Goal: Task Accomplishment & Management: Manage account settings

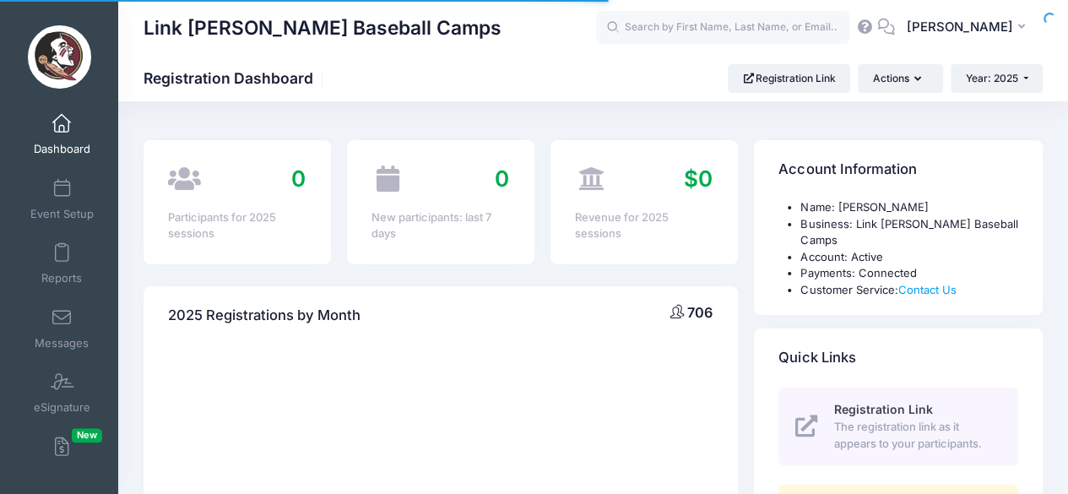
select select
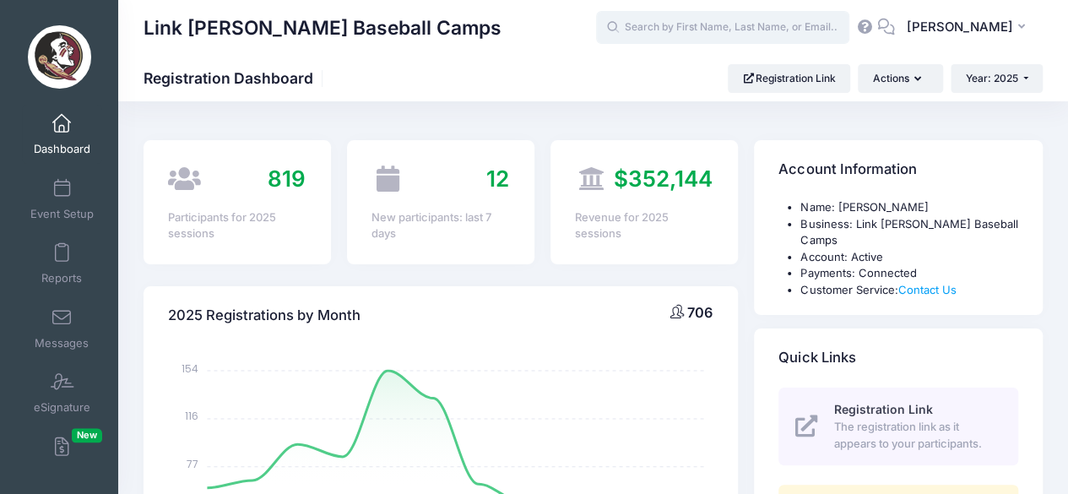
click at [688, 33] on input "text" at bounding box center [722, 28] width 253 height 34
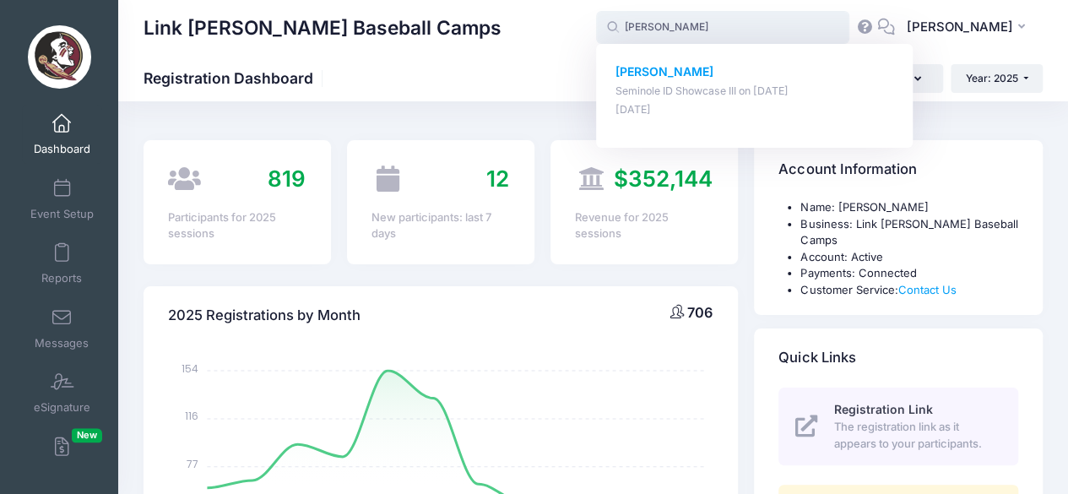
click at [680, 68] on strong "Brody Ray" at bounding box center [664, 71] width 98 height 14
type input "Brody Ray (Seminole ID Showcase III, Jul-15, 2025)"
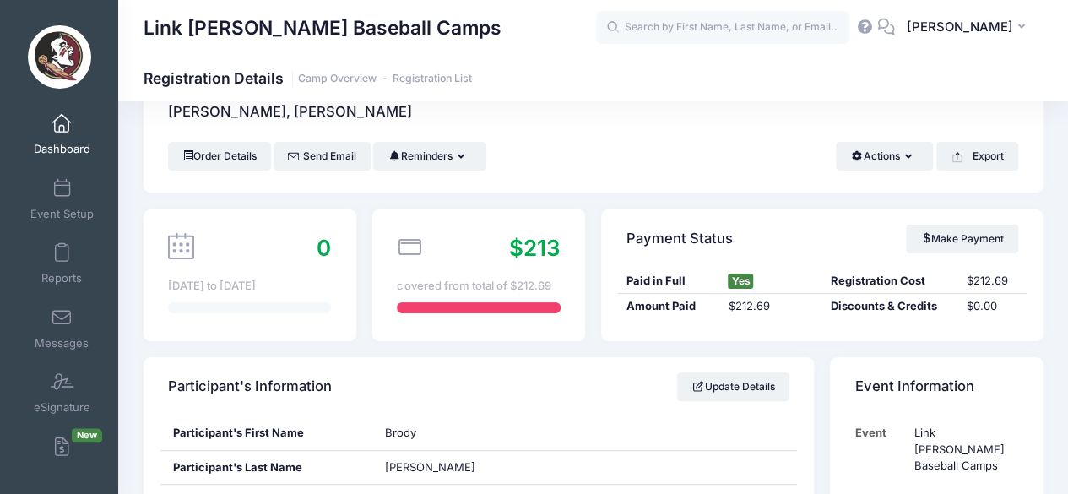
scroll to position [20, 0]
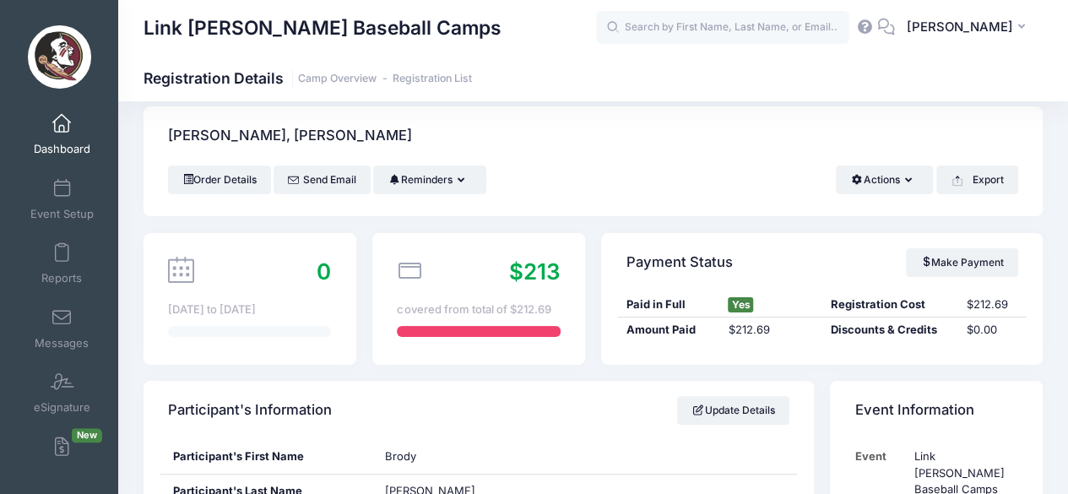
click at [777, 93] on div "Link Jarrett Baseball Camps Registration Details Camp Overview Registration List" at bounding box center [593, 78] width 950 height 46
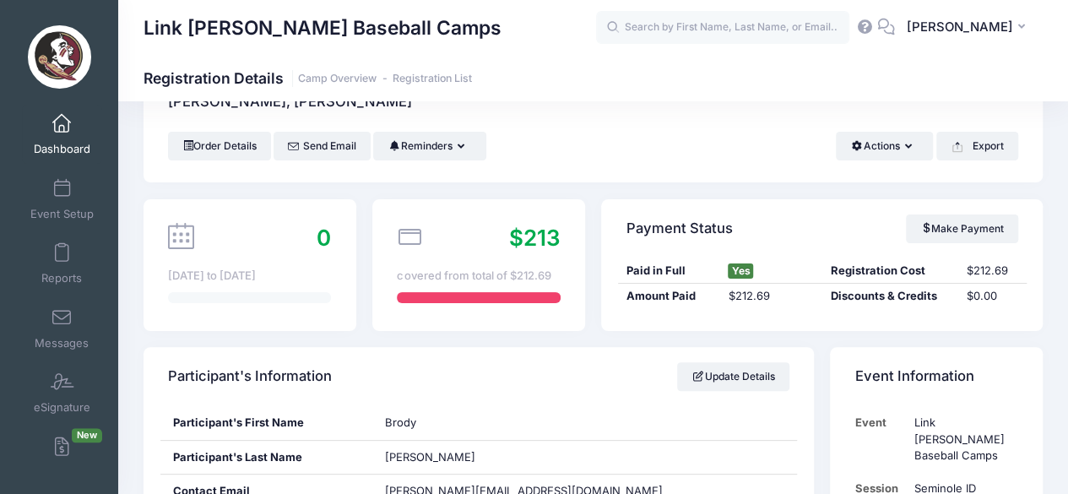
scroll to position [56, 0]
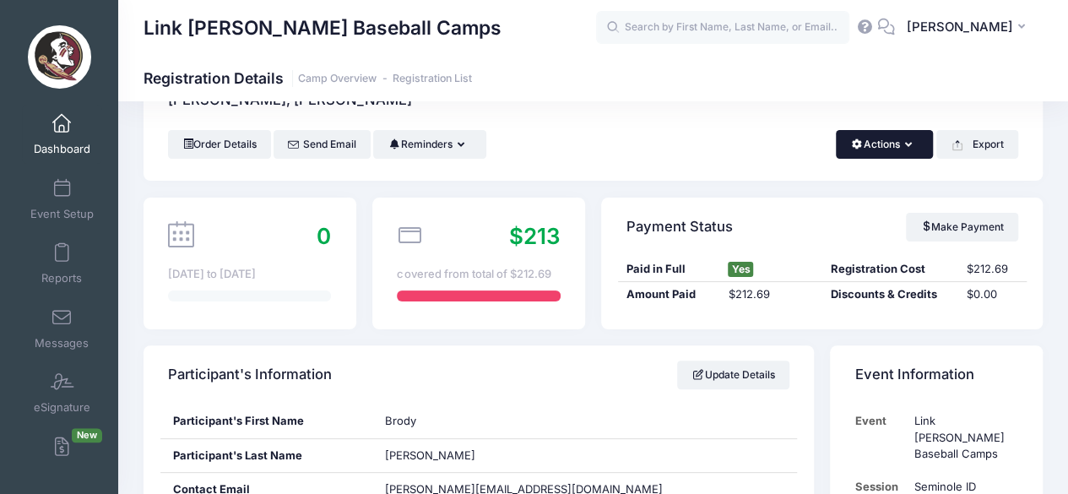
click at [900, 132] on button "Actions" at bounding box center [884, 144] width 97 height 29
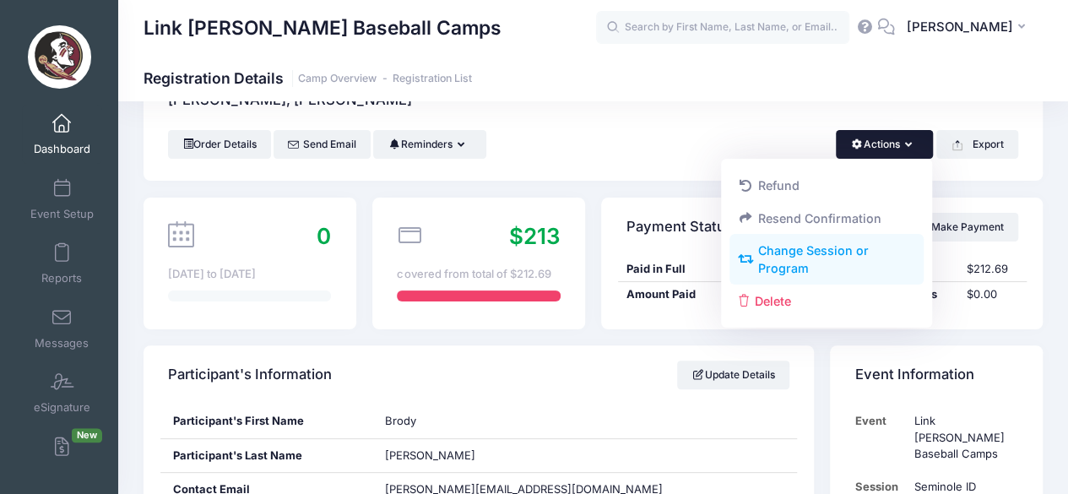
click at [827, 274] on link "Change Session or Program" at bounding box center [826, 260] width 195 height 51
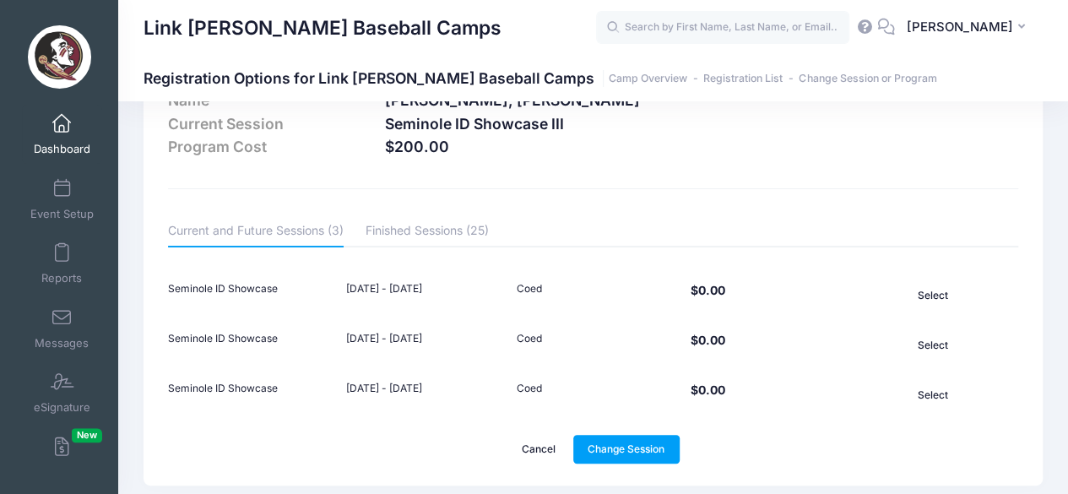
scroll to position [64, 0]
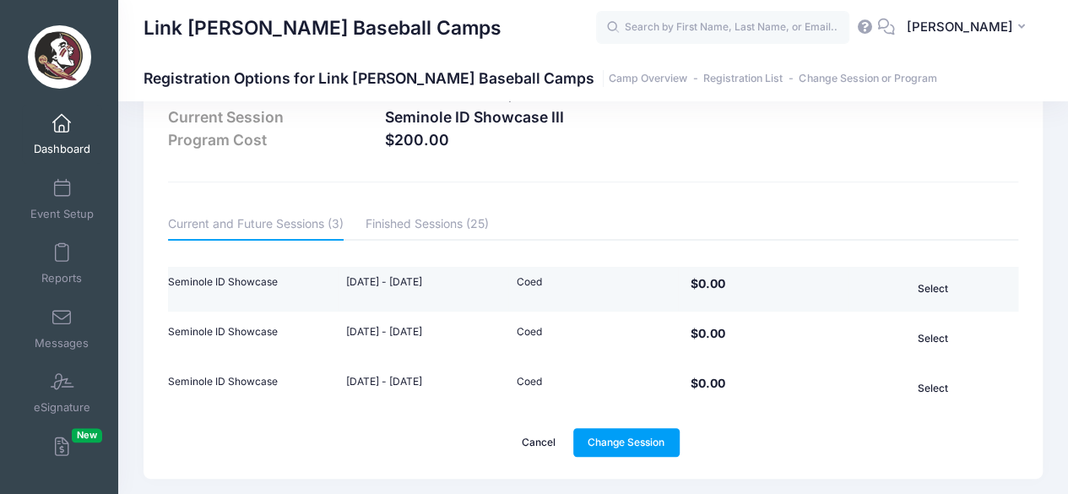
click at [923, 275] on button "Select" at bounding box center [932, 288] width 102 height 29
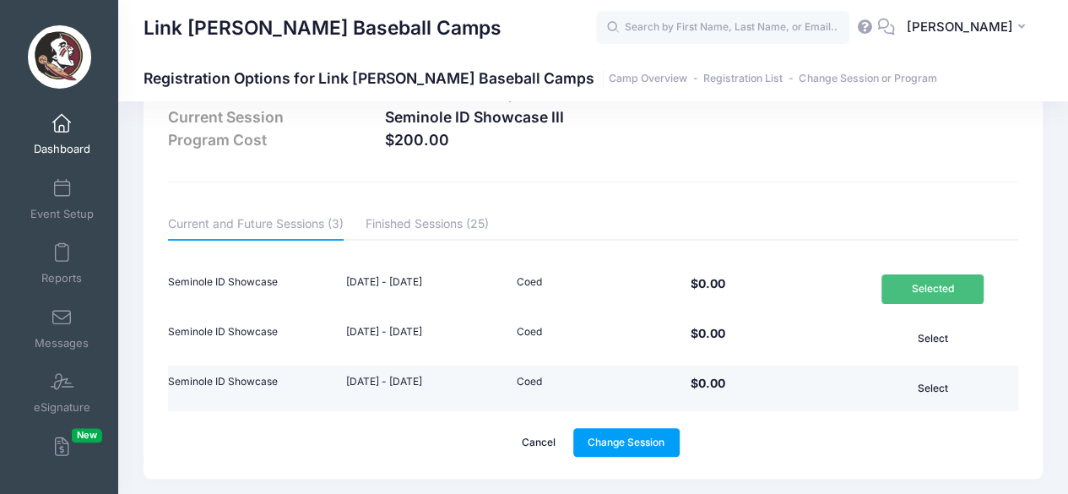
scroll to position [111, 0]
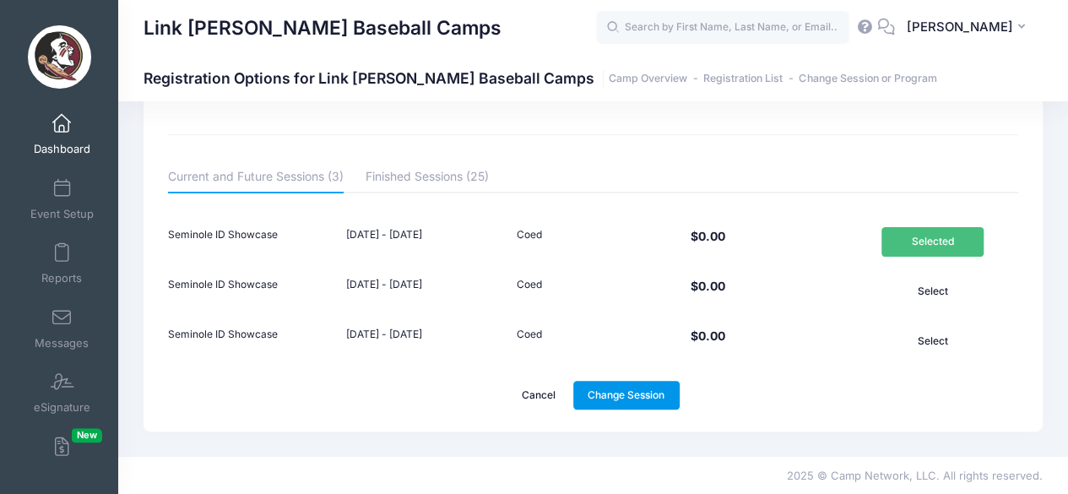
click at [667, 387] on link "Change Session" at bounding box center [626, 395] width 106 height 29
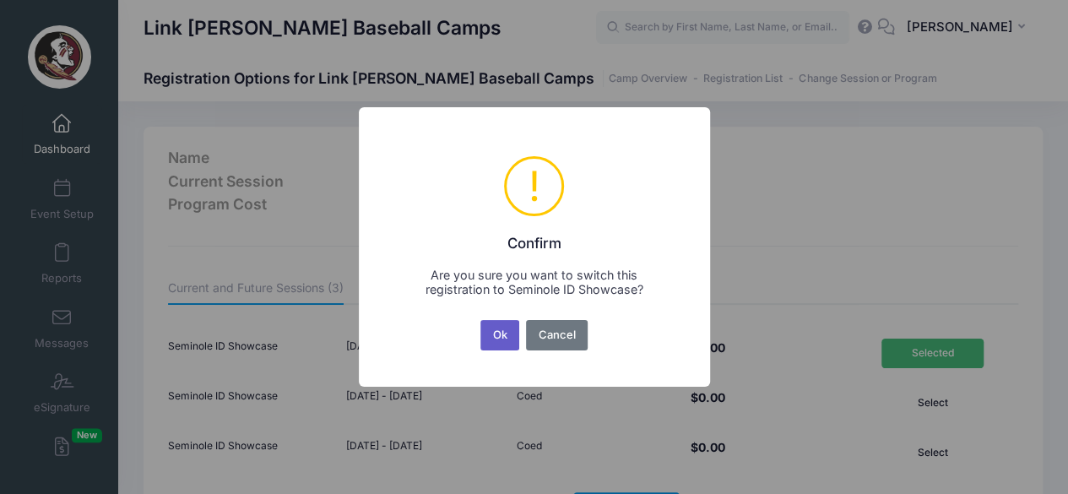
click at [491, 322] on button "Ok" at bounding box center [499, 335] width 39 height 30
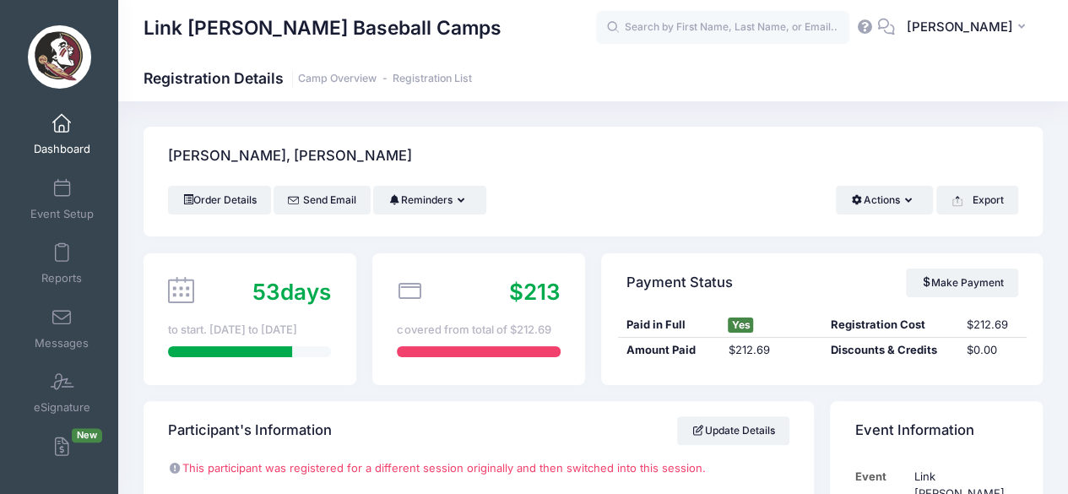
click at [648, 168] on div "Ray, Brody" at bounding box center [593, 156] width 899 height 59
click at [680, 40] on input "text" at bounding box center [722, 28] width 253 height 34
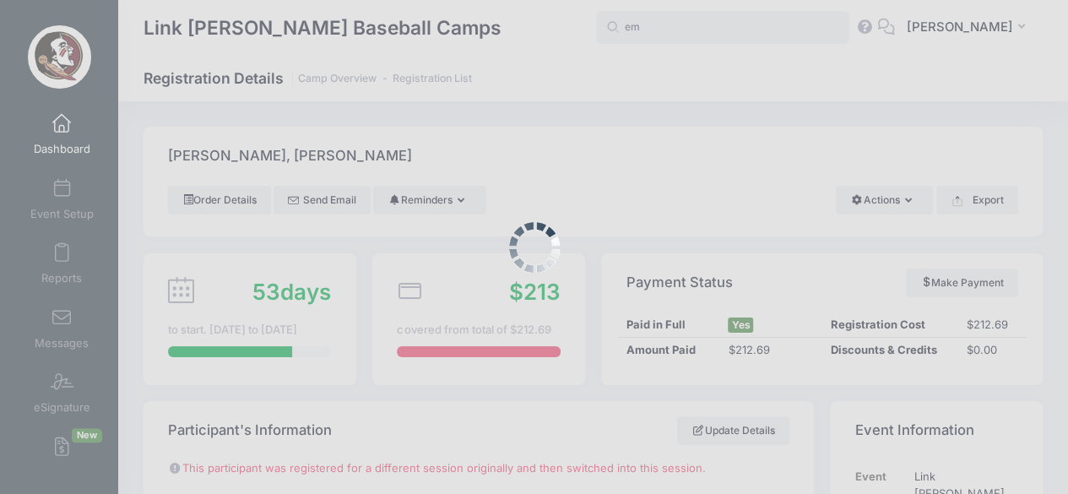
type input "e"
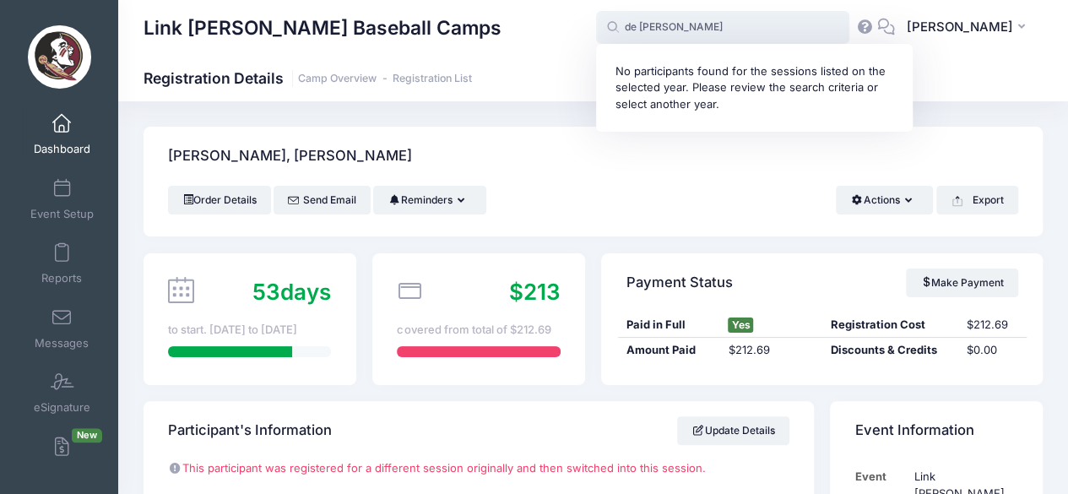
type input "de valle"
click at [62, 138] on link "Dashboard" at bounding box center [62, 134] width 80 height 59
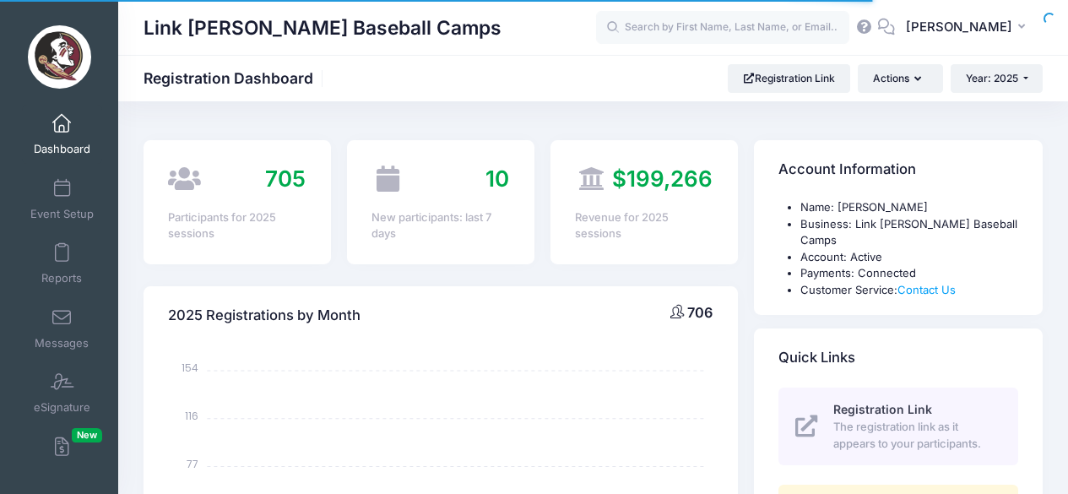
select select
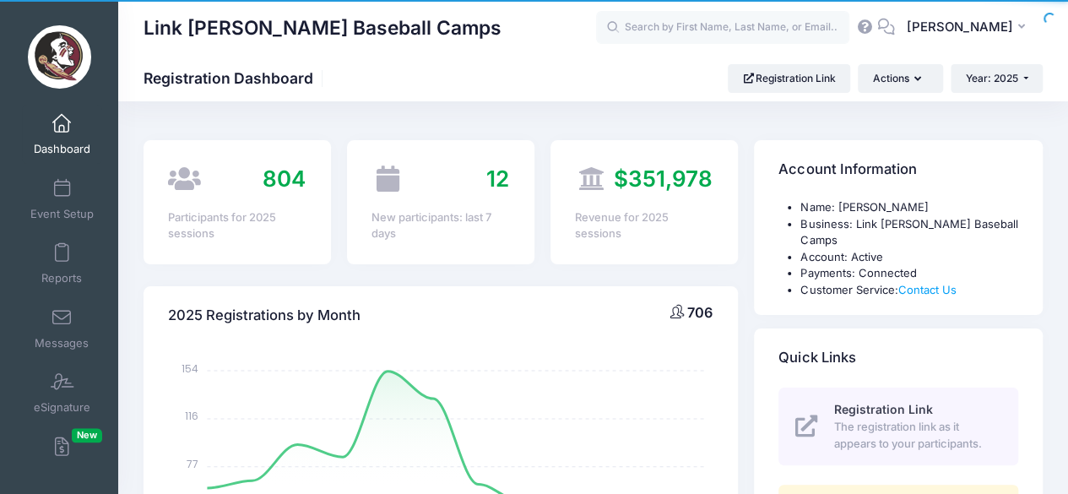
click at [1008, 94] on div "Link [PERSON_NAME] Baseball Camps Registration Dashboard Registration Link Acti…" at bounding box center [593, 78] width 950 height 46
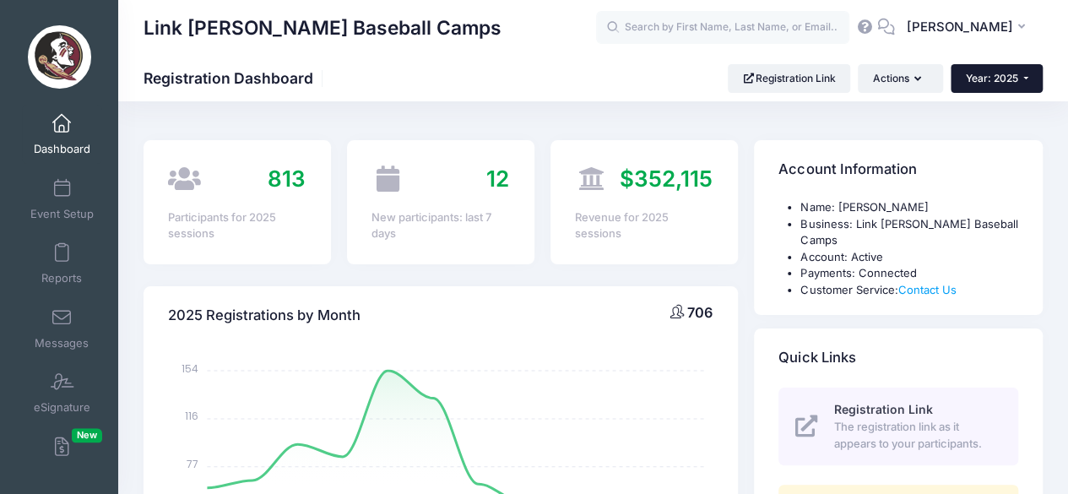
click at [1013, 89] on button "Year: 2025" at bounding box center [997, 78] width 92 height 29
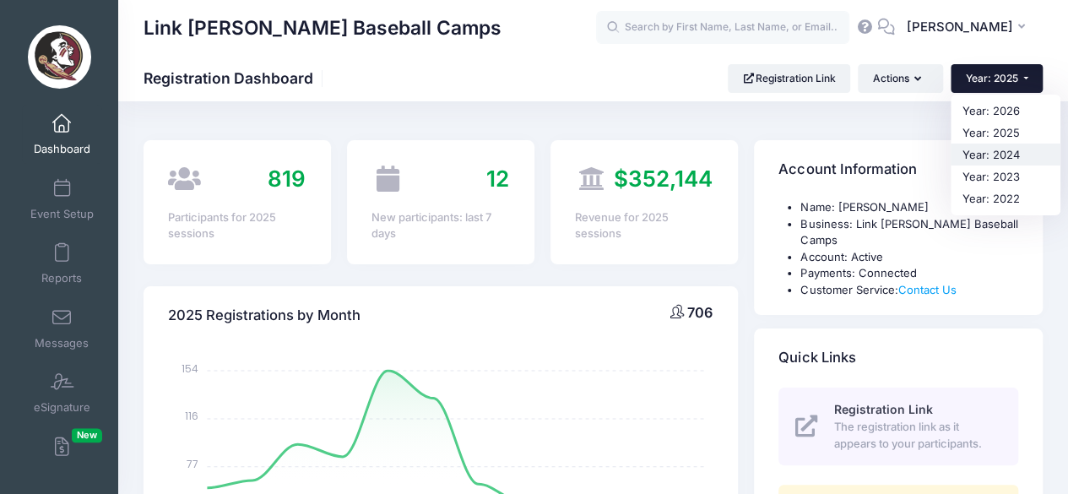
click at [1010, 149] on link "Year: 2024" at bounding box center [1006, 155] width 110 height 22
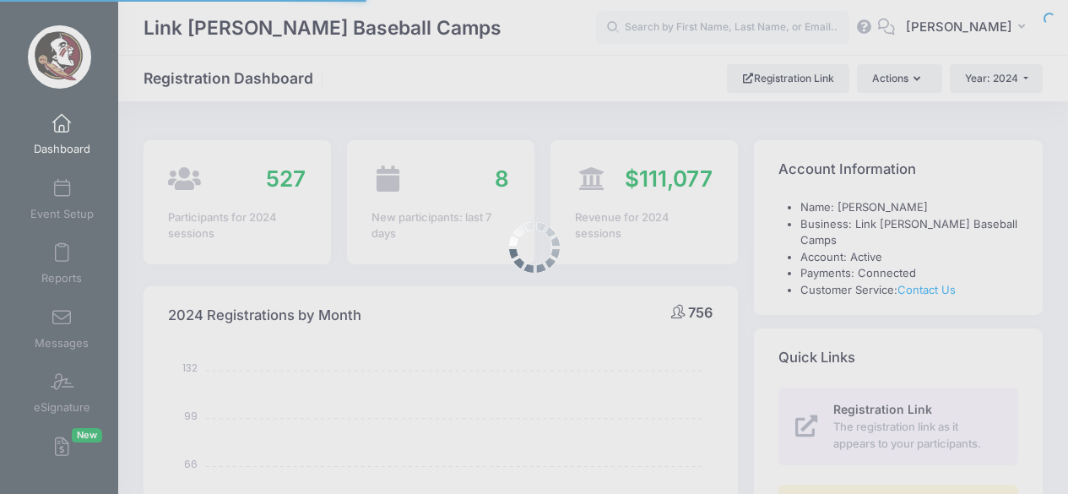
select select
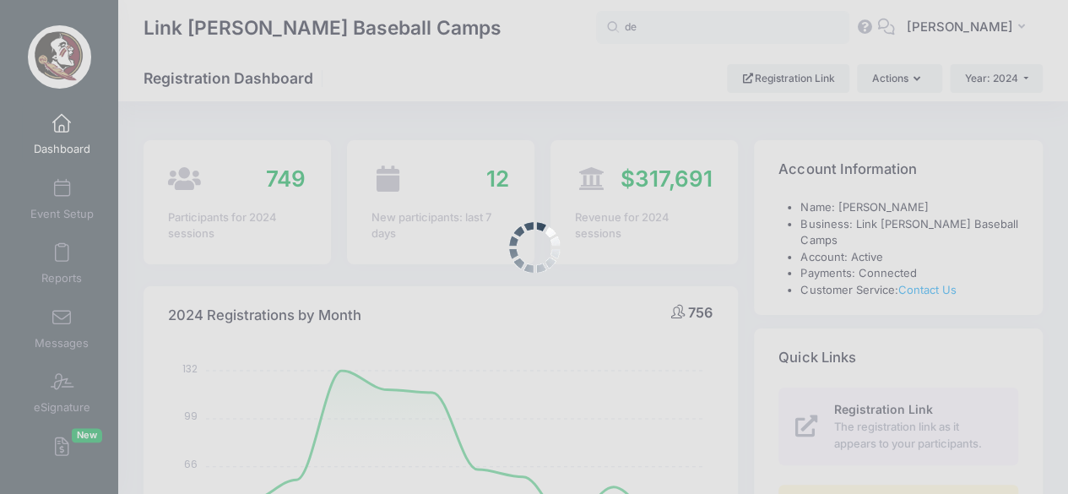
type input "d"
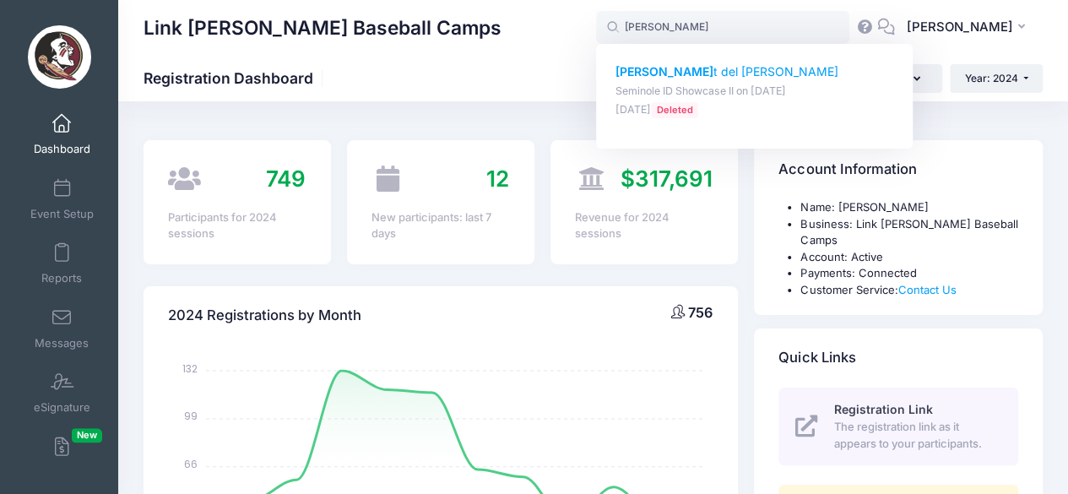
click at [691, 76] on p "Emmit t del Valle" at bounding box center [754, 72] width 279 height 18
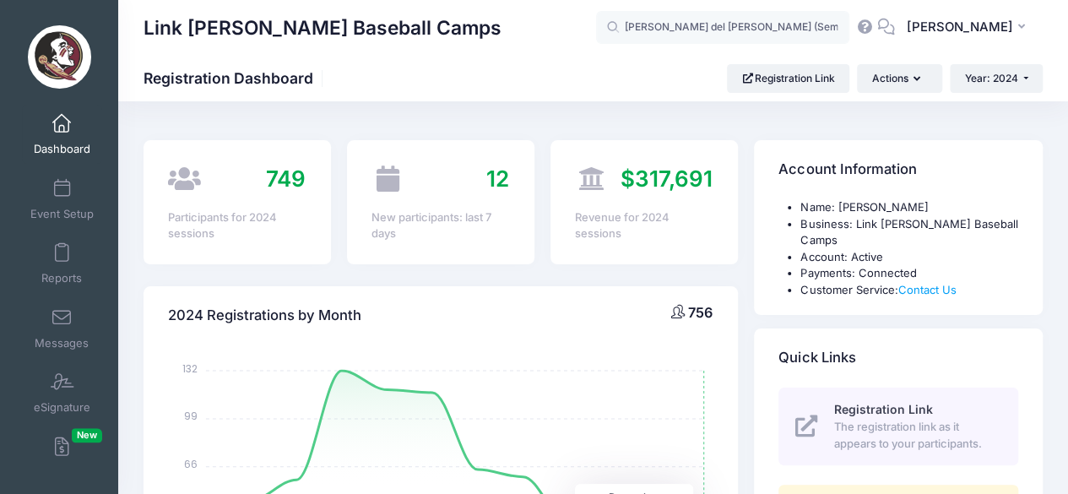
type input "Emmitt del Valle (Seminole ID Showcase II, Jul-09, 2024)"
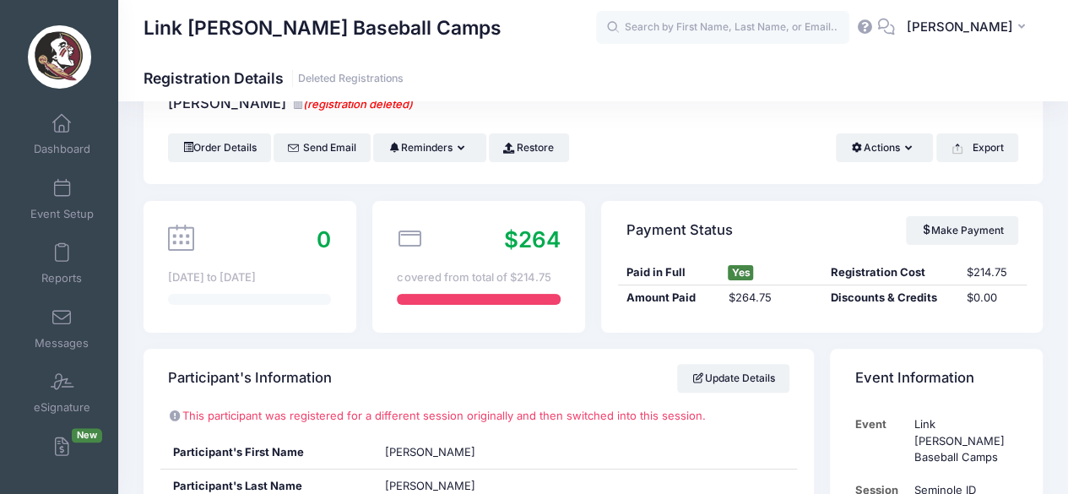
scroll to position [46, 0]
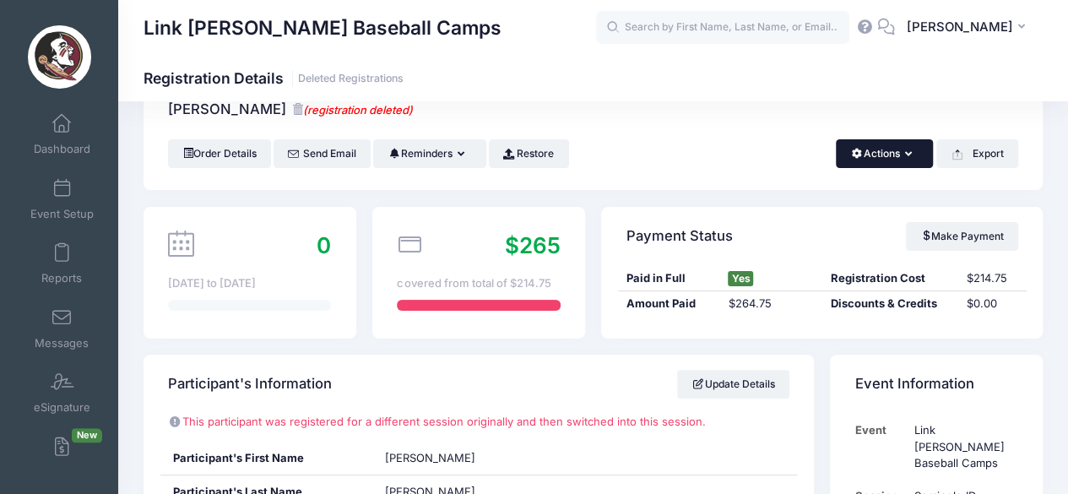
click at [918, 153] on button "Actions" at bounding box center [884, 153] width 97 height 29
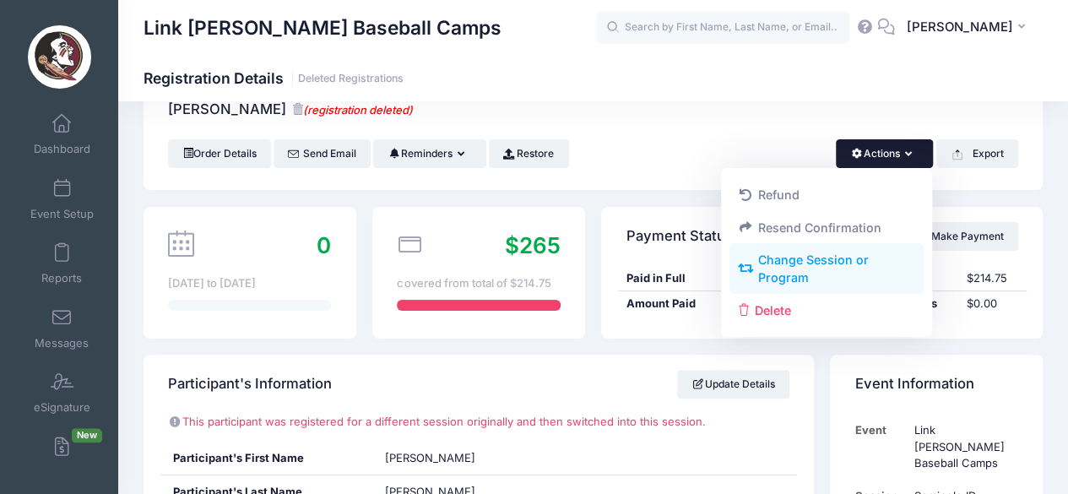
click at [846, 268] on link "Change Session or Program" at bounding box center [826, 269] width 195 height 51
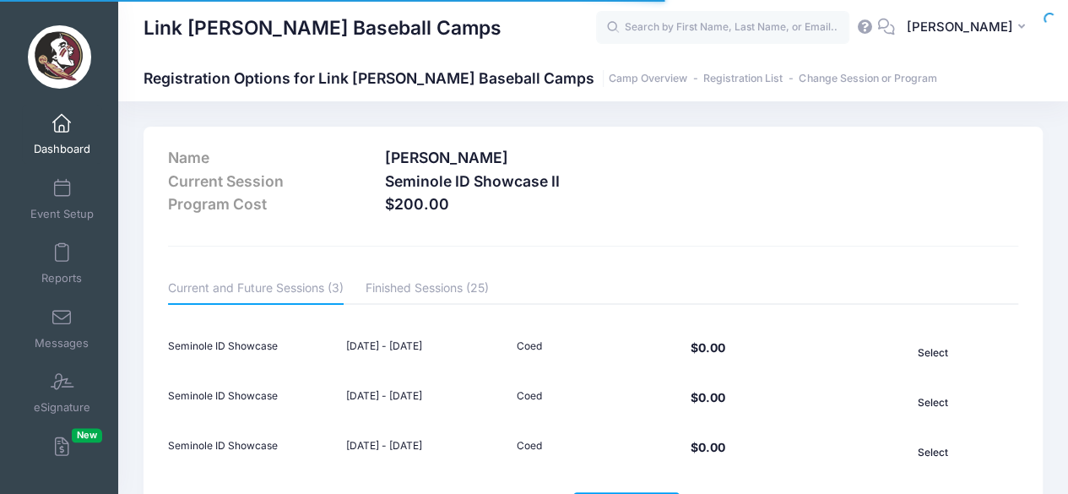
scroll to position [111, 0]
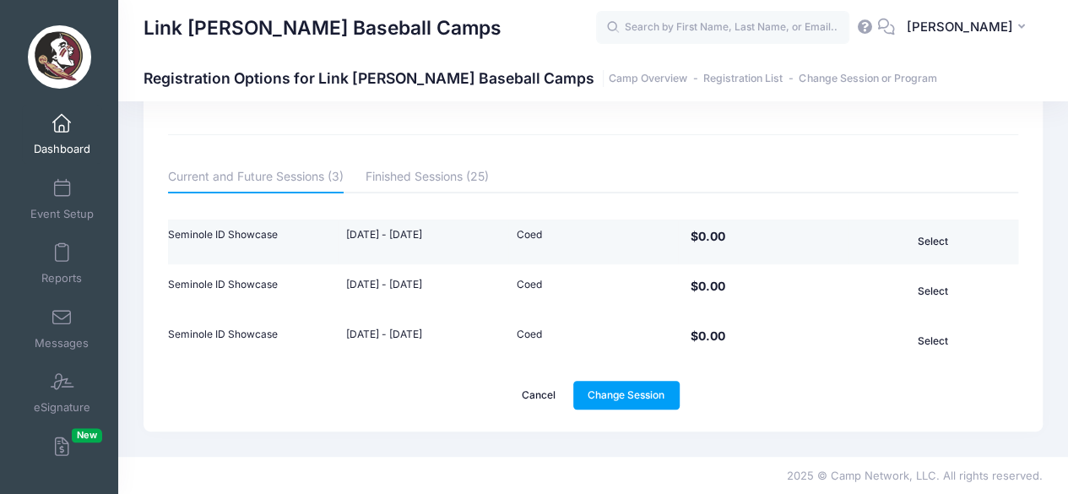
click at [910, 222] on td "Select" at bounding box center [933, 243] width 170 height 46
click at [933, 242] on button "Select" at bounding box center [932, 241] width 102 height 29
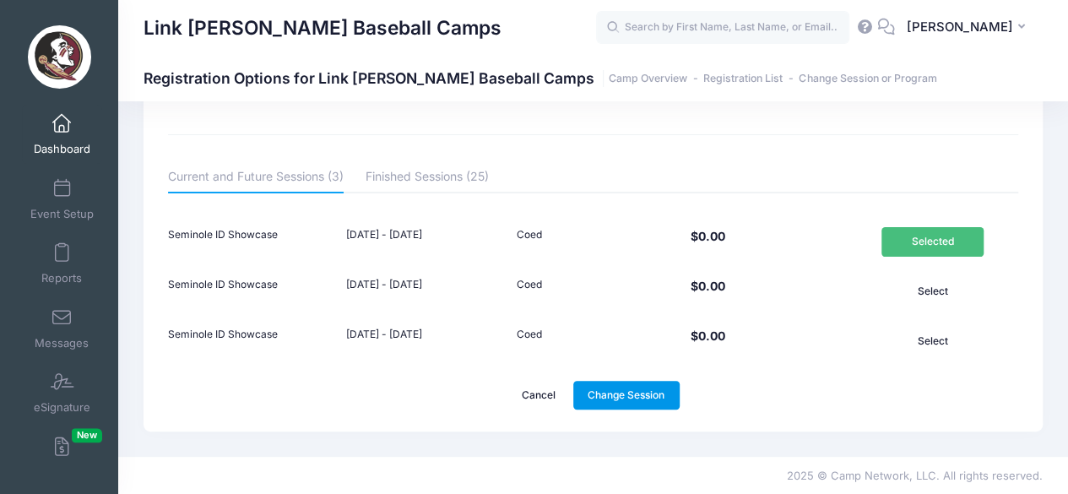
click at [638, 391] on link "Change Session" at bounding box center [626, 395] width 106 height 29
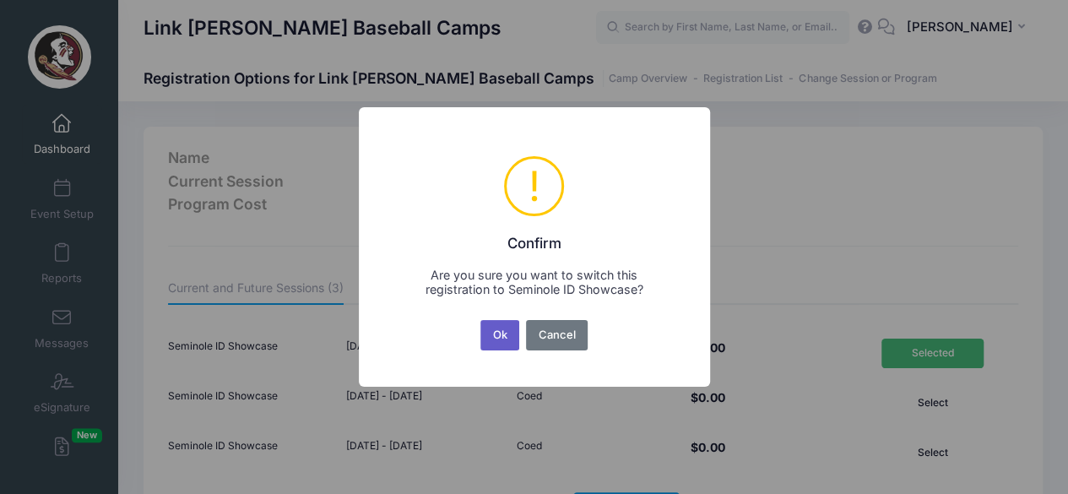
click at [500, 334] on button "Ok" at bounding box center [499, 335] width 39 height 30
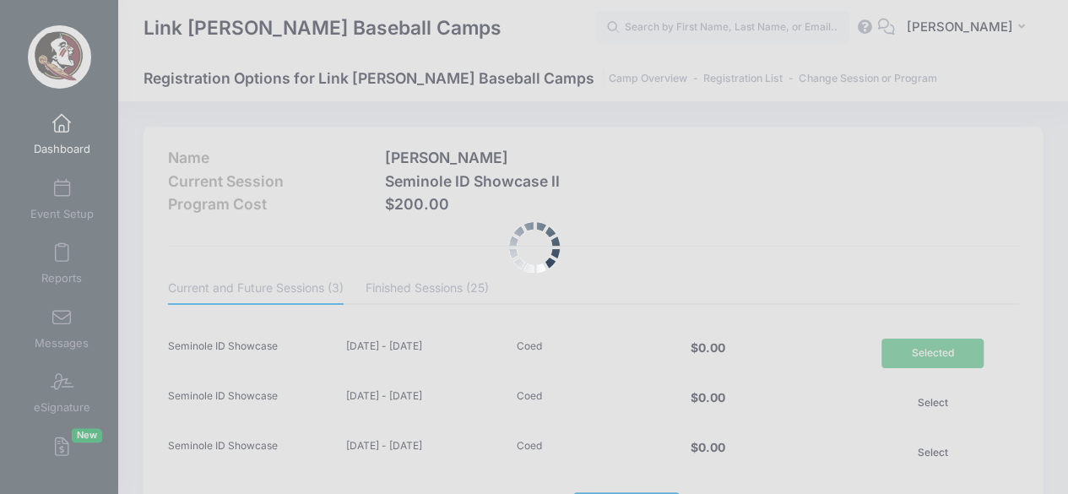
scroll to position [26, 0]
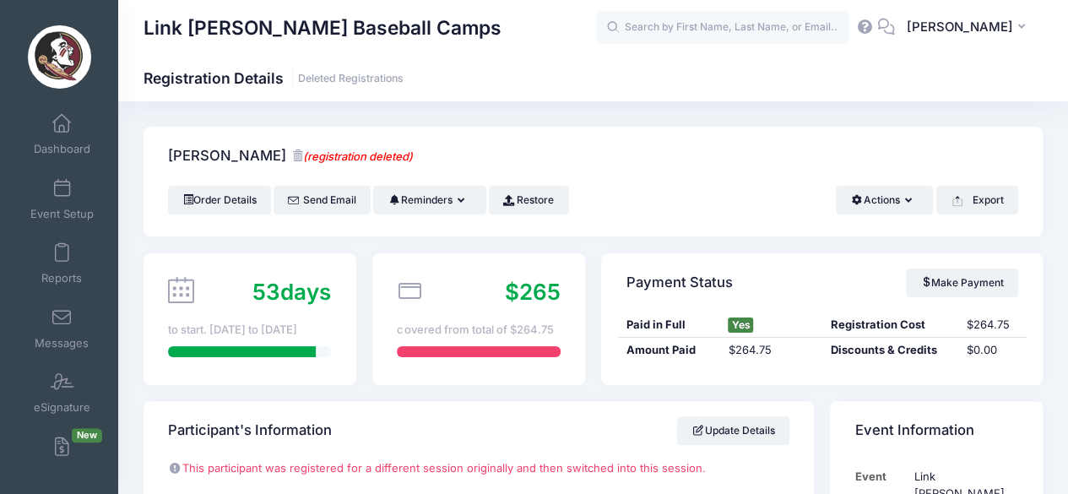
click at [757, 156] on div "Del Valle, Emmitt (registration deleted)" at bounding box center [593, 156] width 899 height 59
click at [731, 187] on div "Order Details Send Email Reminders Send Payment Reminder Send Document Reminder…" at bounding box center [593, 200] width 850 height 29
click at [69, 205] on link "Event Setup" at bounding box center [62, 199] width 80 height 59
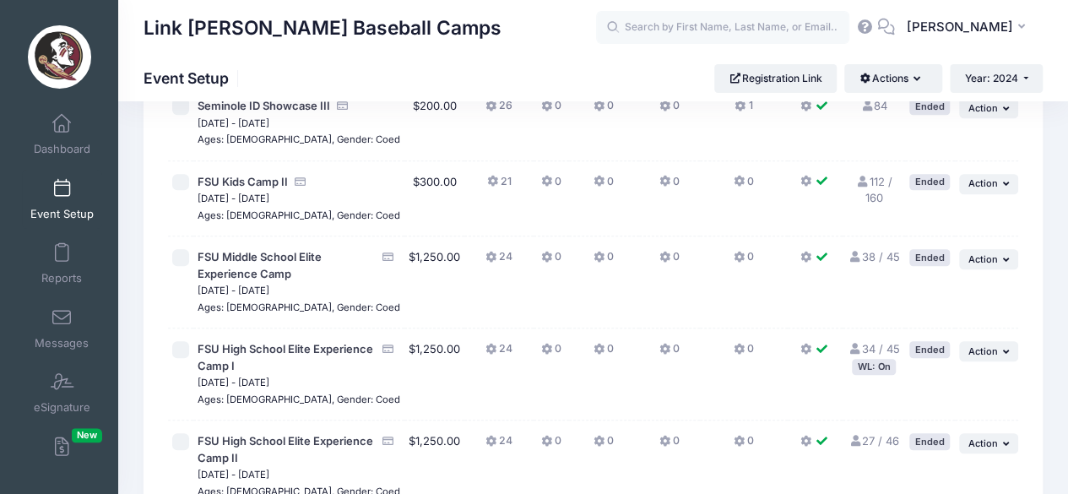
scroll to position [543, 0]
drag, startPoint x: 1018, startPoint y: 352, endPoint x: 1055, endPoint y: 83, distance: 271.9
click at [1055, 83] on div "Link Jarrett Baseball Camps Event Setup Registration Link Actions Manage Regist…" at bounding box center [593, 78] width 950 height 29
click at [1034, 79] on button "Year: 2024" at bounding box center [996, 78] width 93 height 29
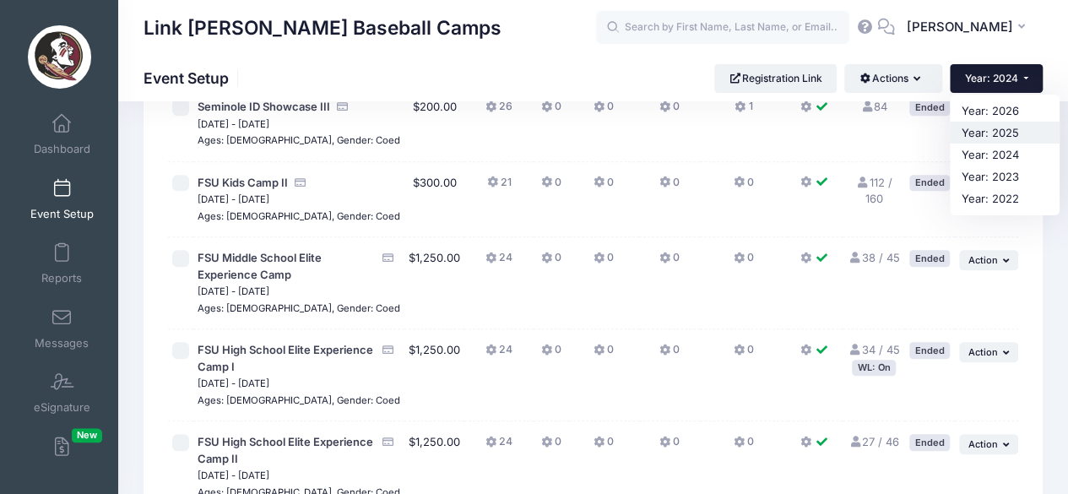
click at [1014, 125] on link "Year: 2025" at bounding box center [1005, 133] width 110 height 22
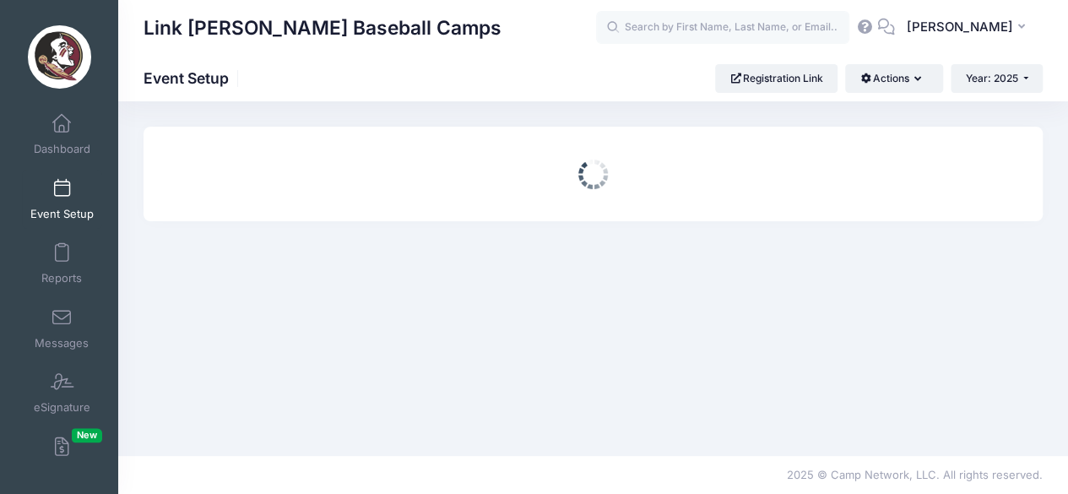
scroll to position [0, 0]
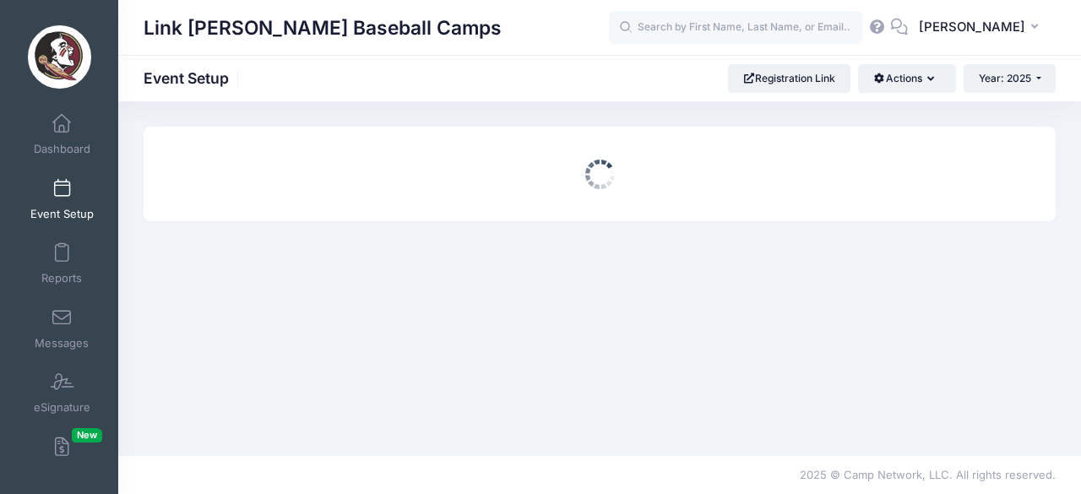
click at [1014, 125] on div "Link Jarrett Baseball Camps Event Setup Registration Link Actions Manage Regist…" at bounding box center [599, 278] width 962 height 355
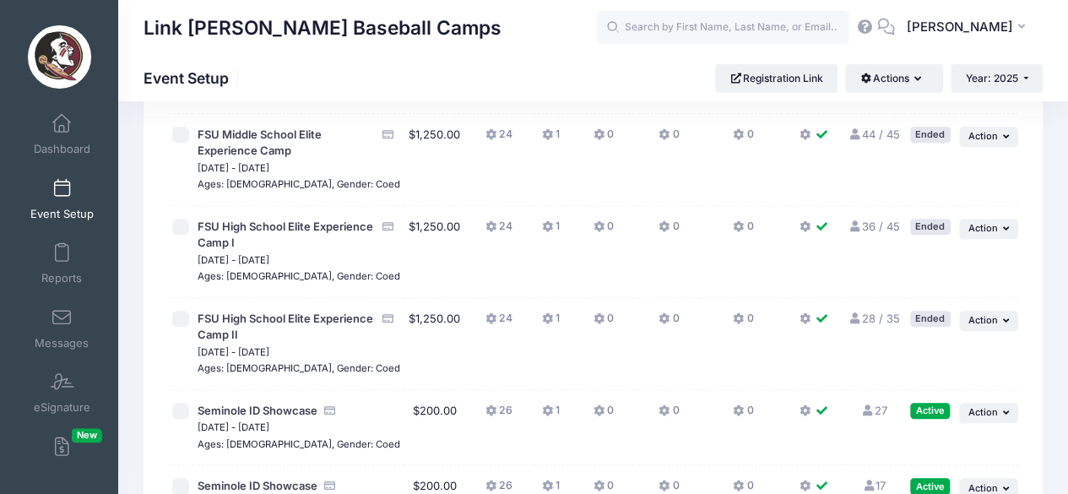
scroll to position [680, 0]
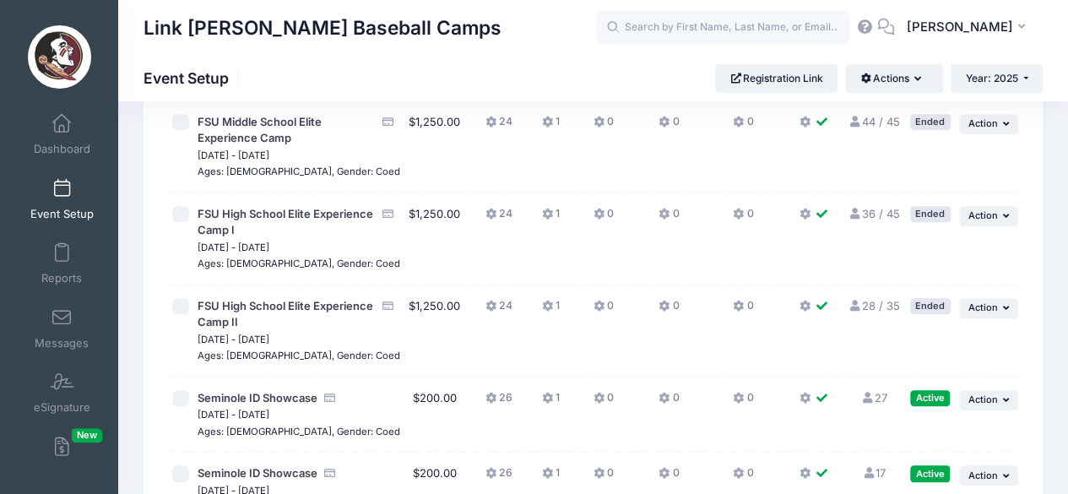
click at [881, 395] on link "27 Full" at bounding box center [873, 398] width 26 height 14
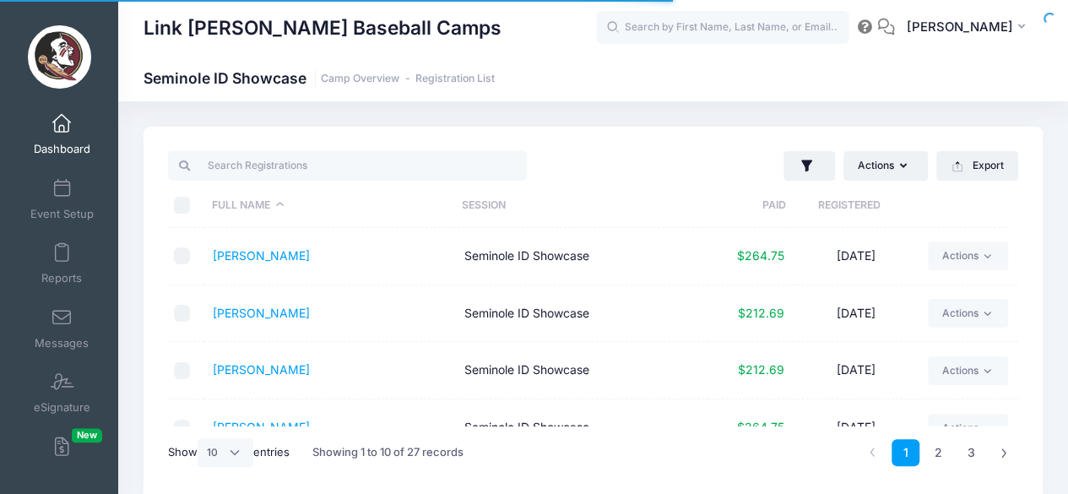
click at [228, 468] on div "Show All 10 25 50 entries" at bounding box center [229, 452] width 122 height 51
click at [236, 453] on select "All 10 25 50" at bounding box center [226, 452] width 56 height 29
select select "-1"
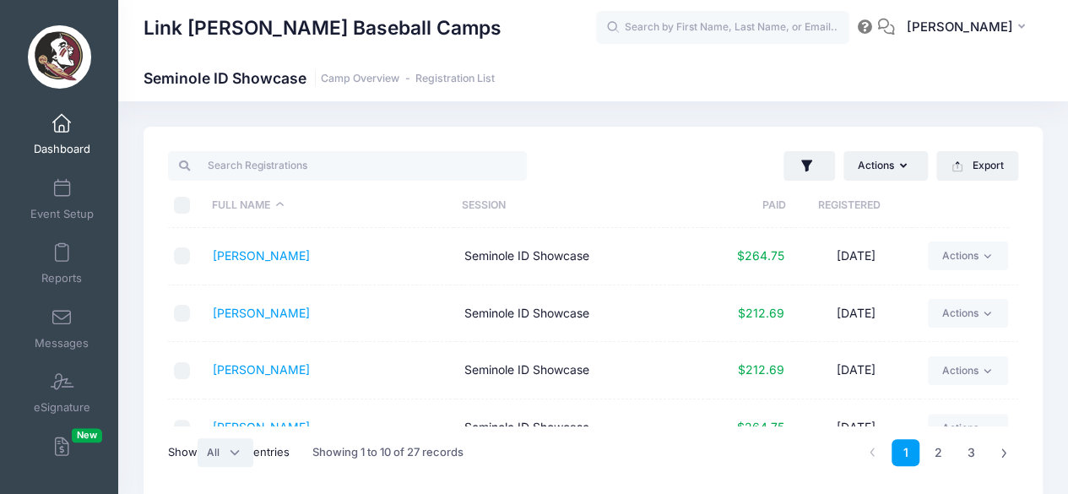
click at [200, 438] on select "All 10 25 50" at bounding box center [226, 452] width 56 height 29
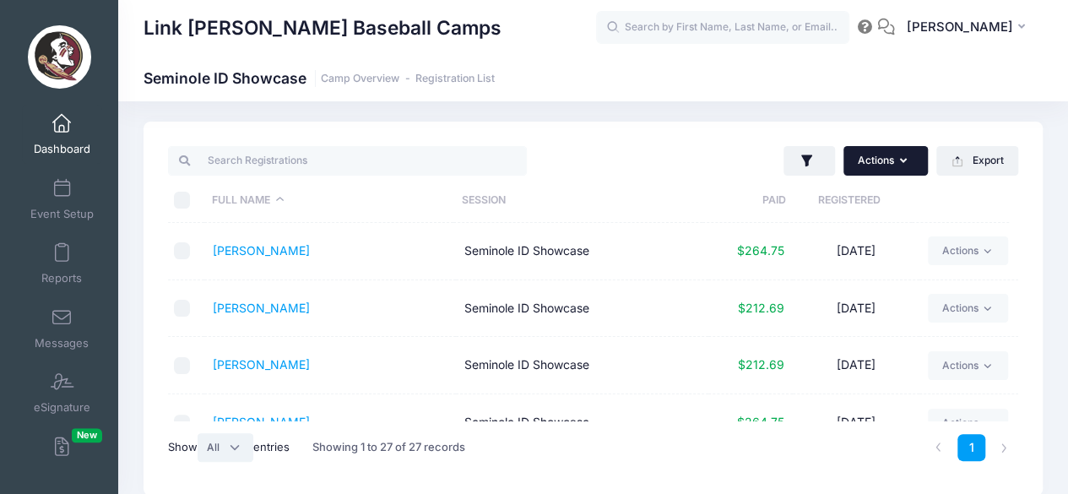
scroll to position [4, 0]
click at [886, 156] on button "Actions" at bounding box center [885, 161] width 84 height 29
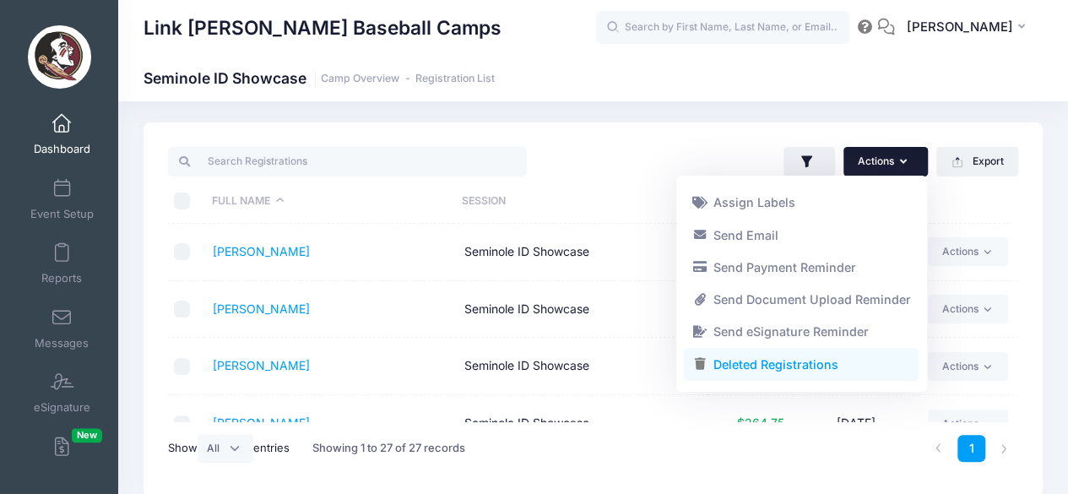
click at [778, 366] on link "Deleted Registrations" at bounding box center [801, 365] width 235 height 32
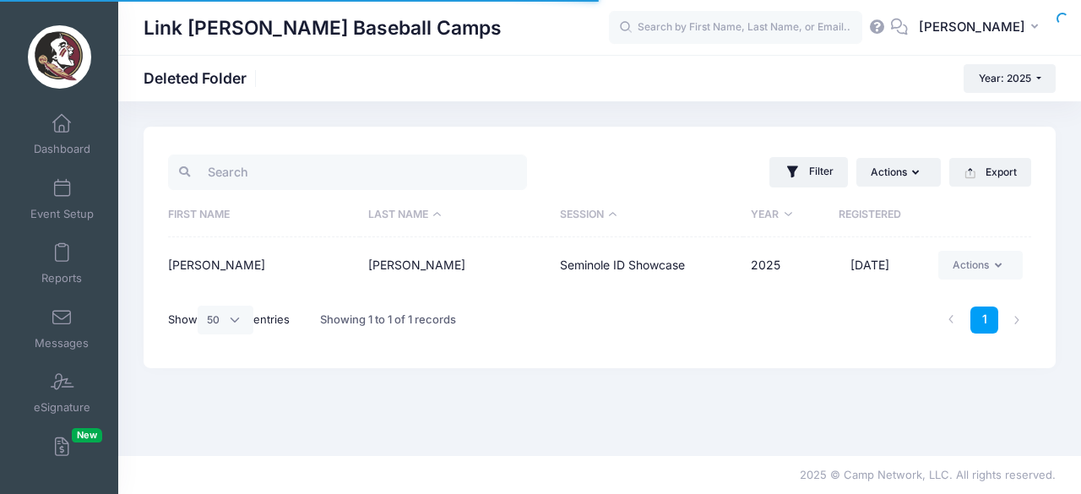
select select "50"
click at [965, 274] on button "Actions" at bounding box center [980, 265] width 84 height 29
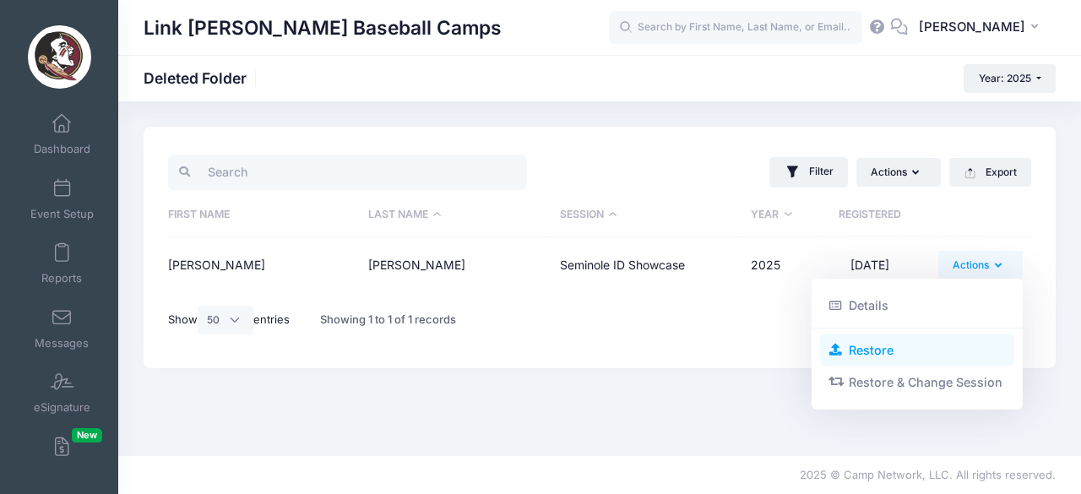
click at [937, 361] on link "Restore" at bounding box center [917, 349] width 195 height 32
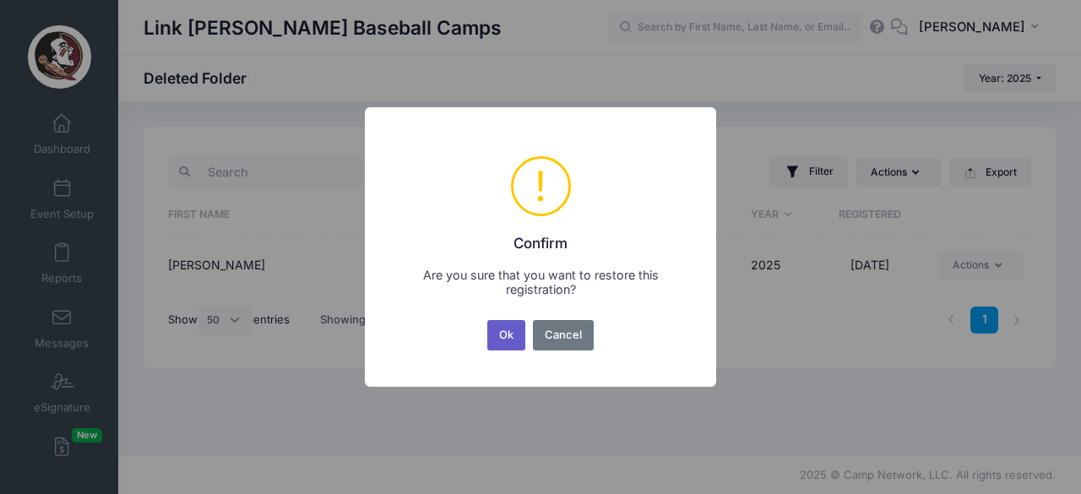
click at [500, 335] on button "Ok" at bounding box center [506, 335] width 39 height 30
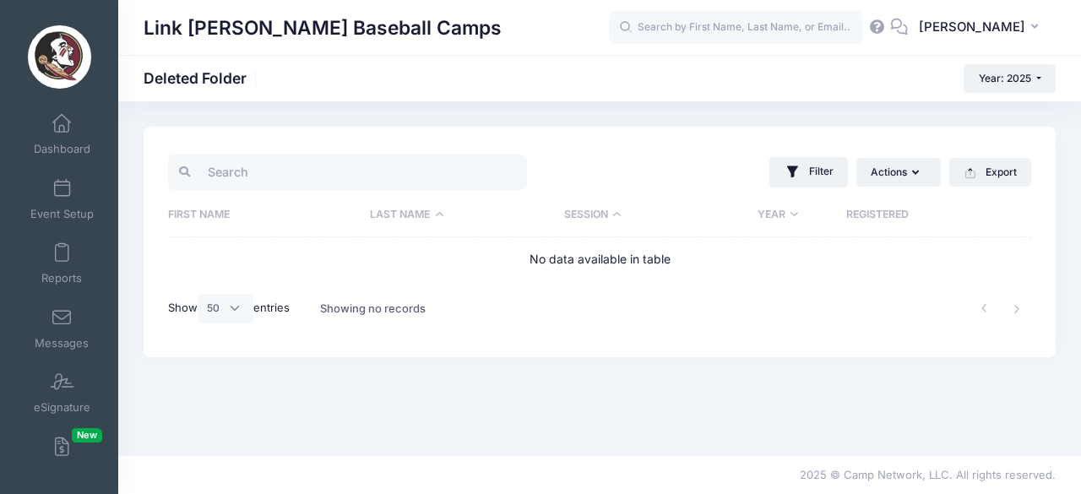
drag, startPoint x: 263, startPoint y: 393, endPoint x: 451, endPoint y: 504, distance: 218.1
click at [451, 493] on html "Processing Request Please wait... Processing Request Please wait... Processing …" at bounding box center [540, 247] width 1081 height 494
